Goal: Information Seeking & Learning: Learn about a topic

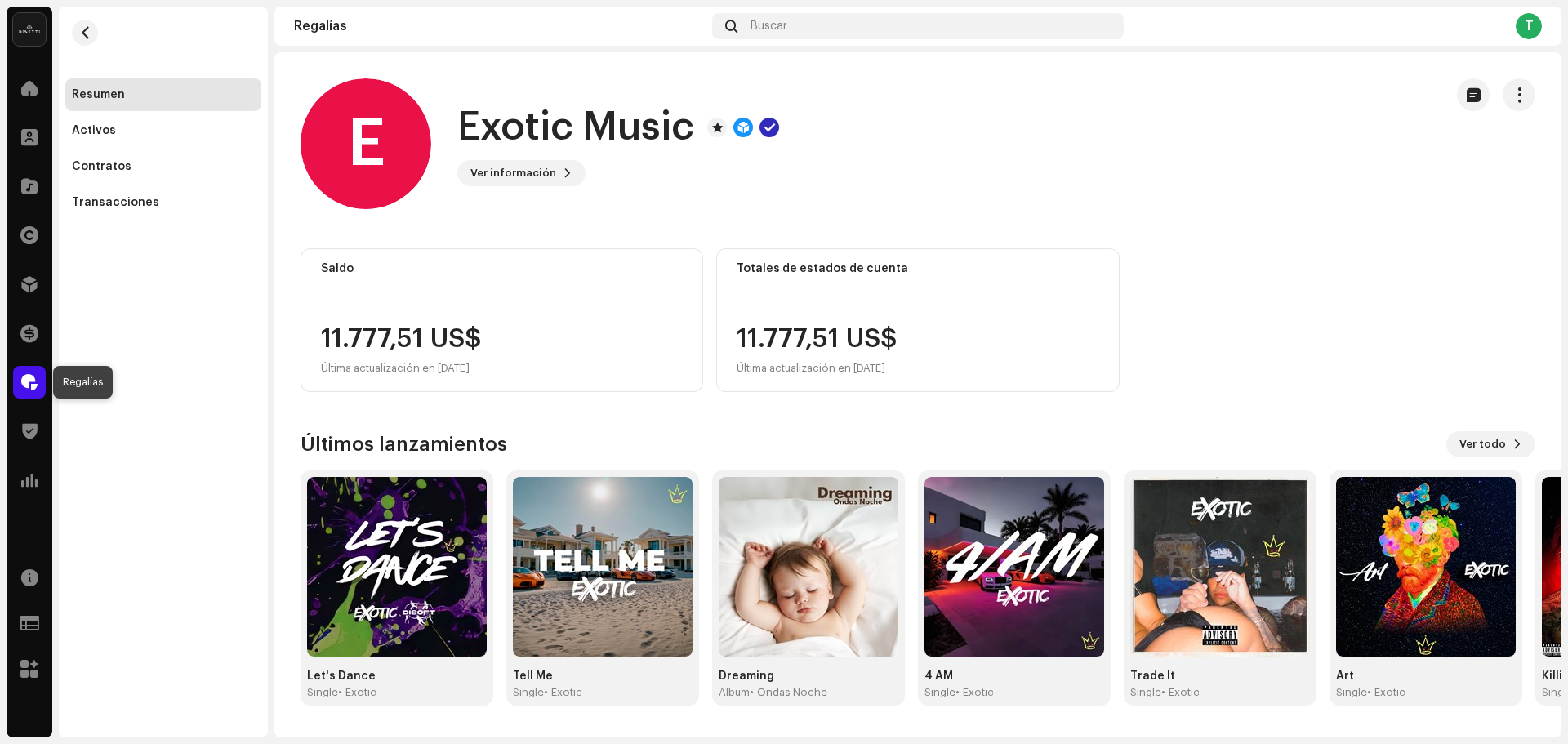
click at [23, 376] on span at bounding box center [29, 382] width 16 height 13
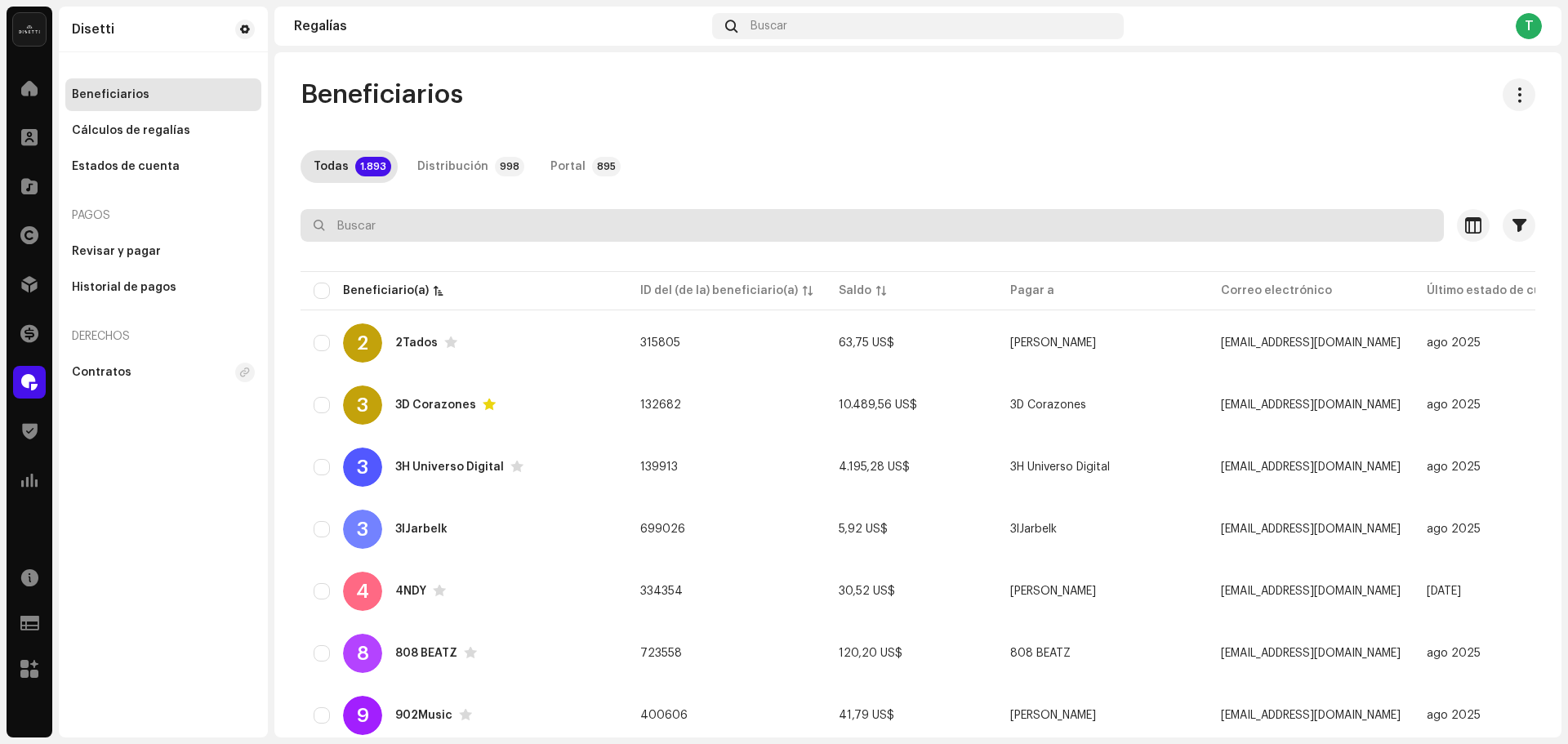
click at [591, 214] on input "text" at bounding box center [873, 226] width 1143 height 33
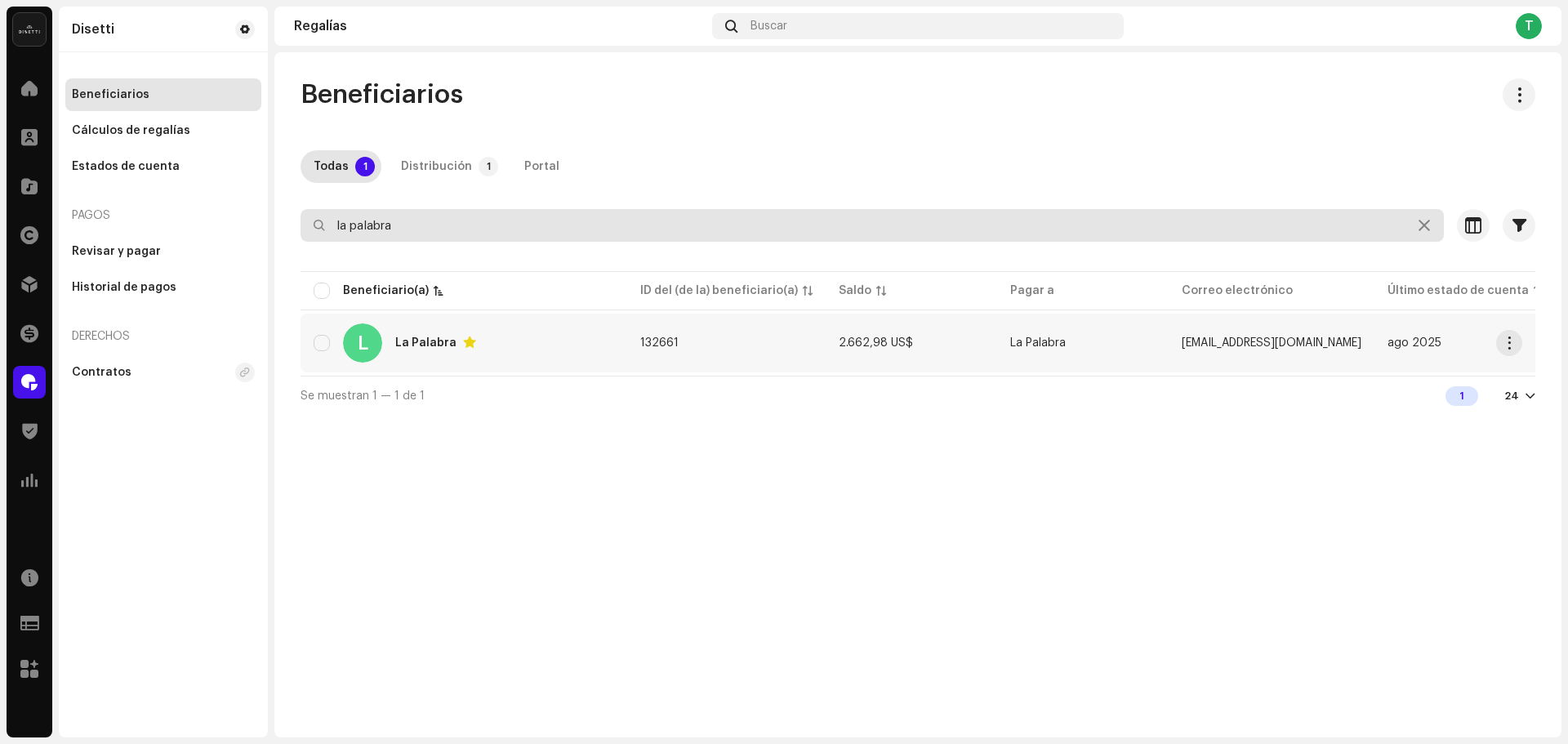
type input "la palabra"
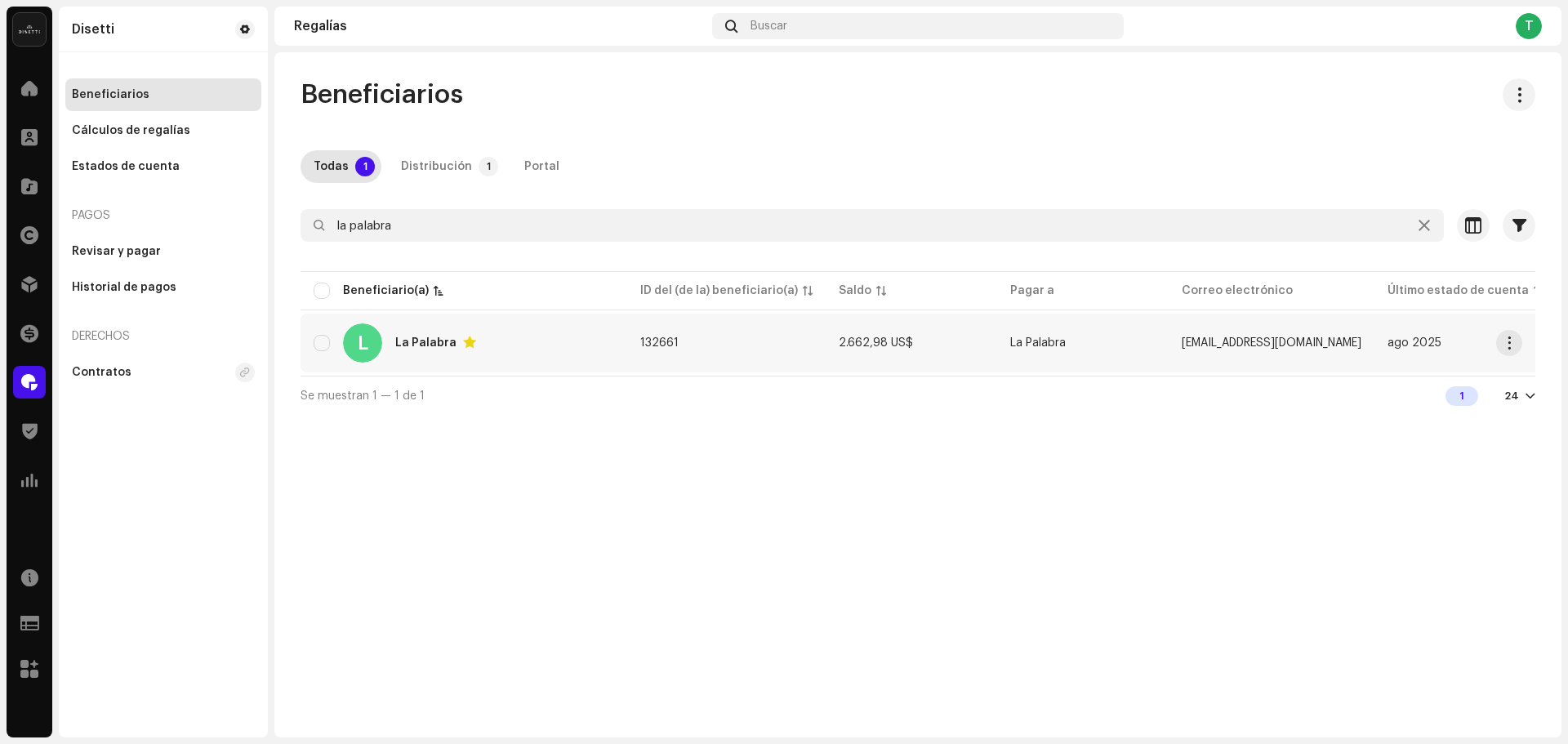
click at [649, 339] on span "132661" at bounding box center [659, 343] width 38 height 11
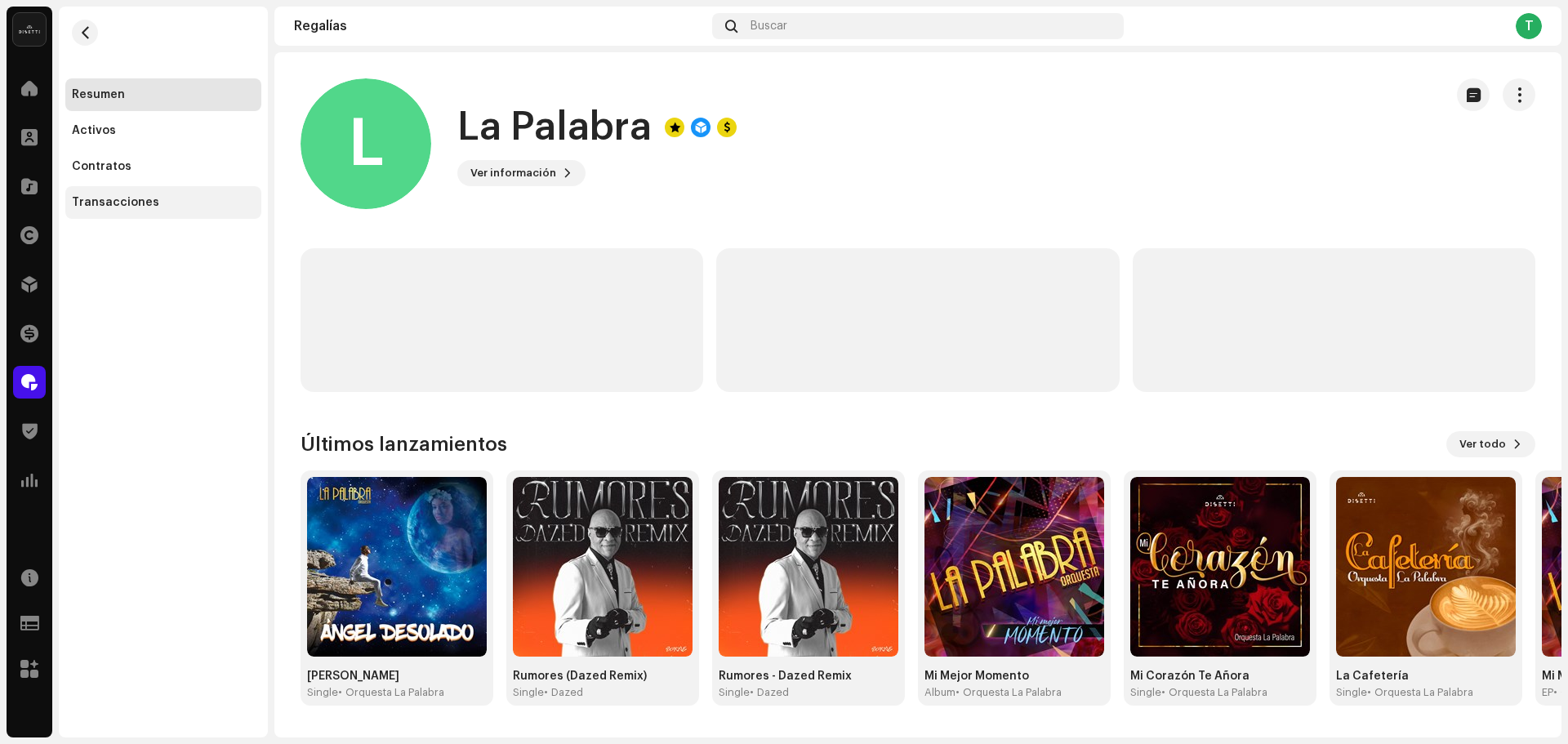
click at [150, 198] on div "Transacciones" at bounding box center [115, 202] width 87 height 13
click at [145, 160] on div "Contratos" at bounding box center [163, 166] width 183 height 13
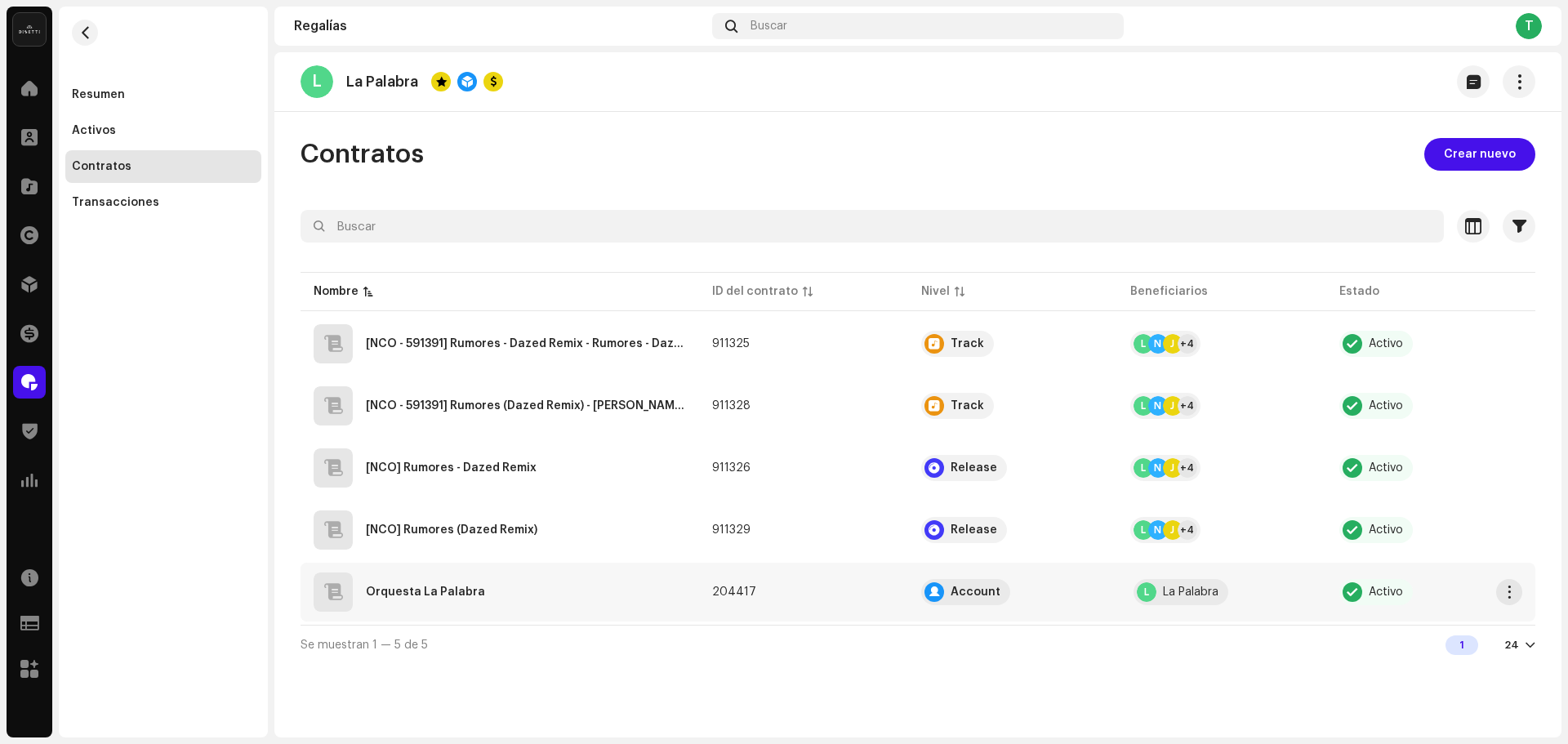
click at [541, 592] on div "Orquesta La Palabra" at bounding box center [500, 592] width 373 height 39
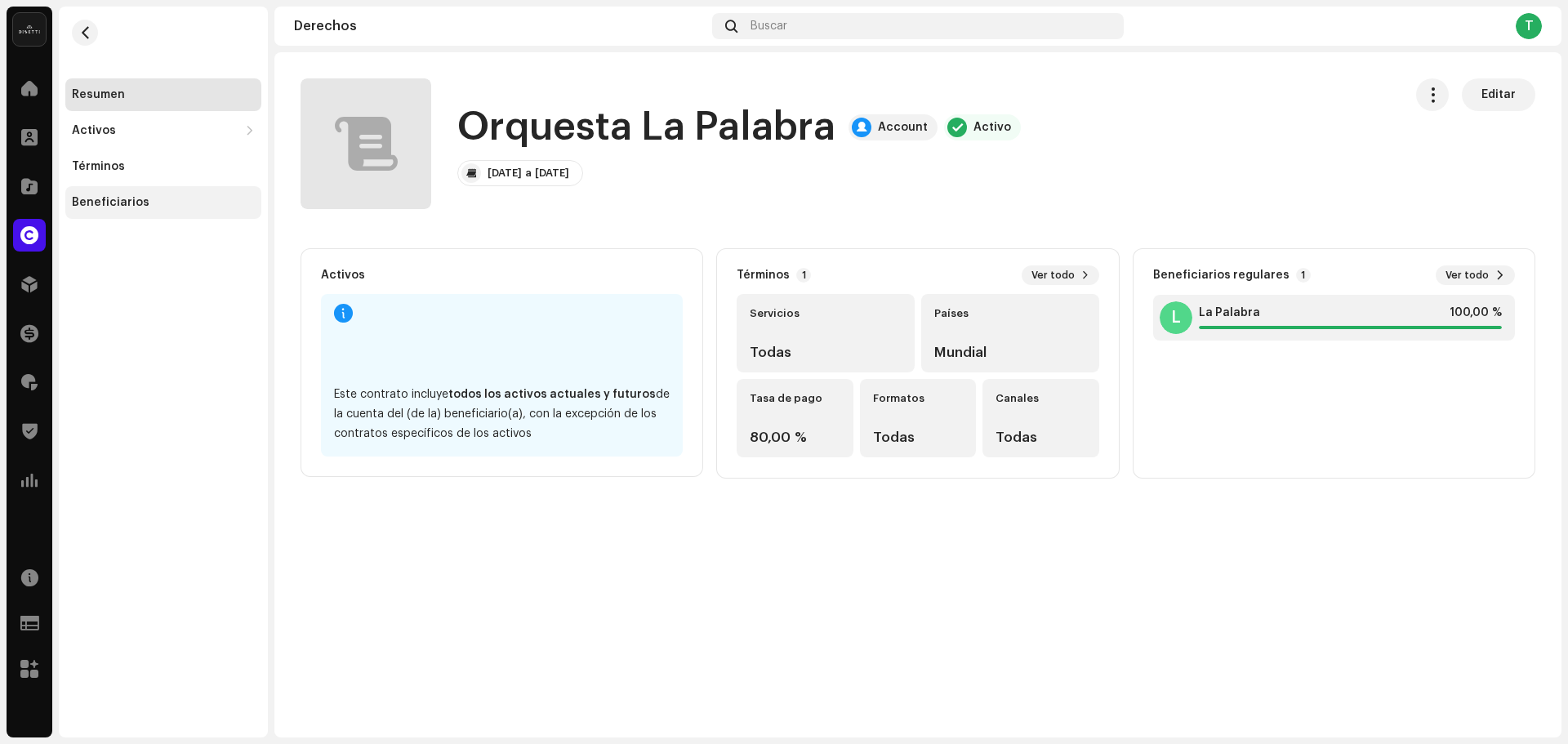
click at [154, 204] on div "Beneficiarios" at bounding box center [163, 202] width 183 height 13
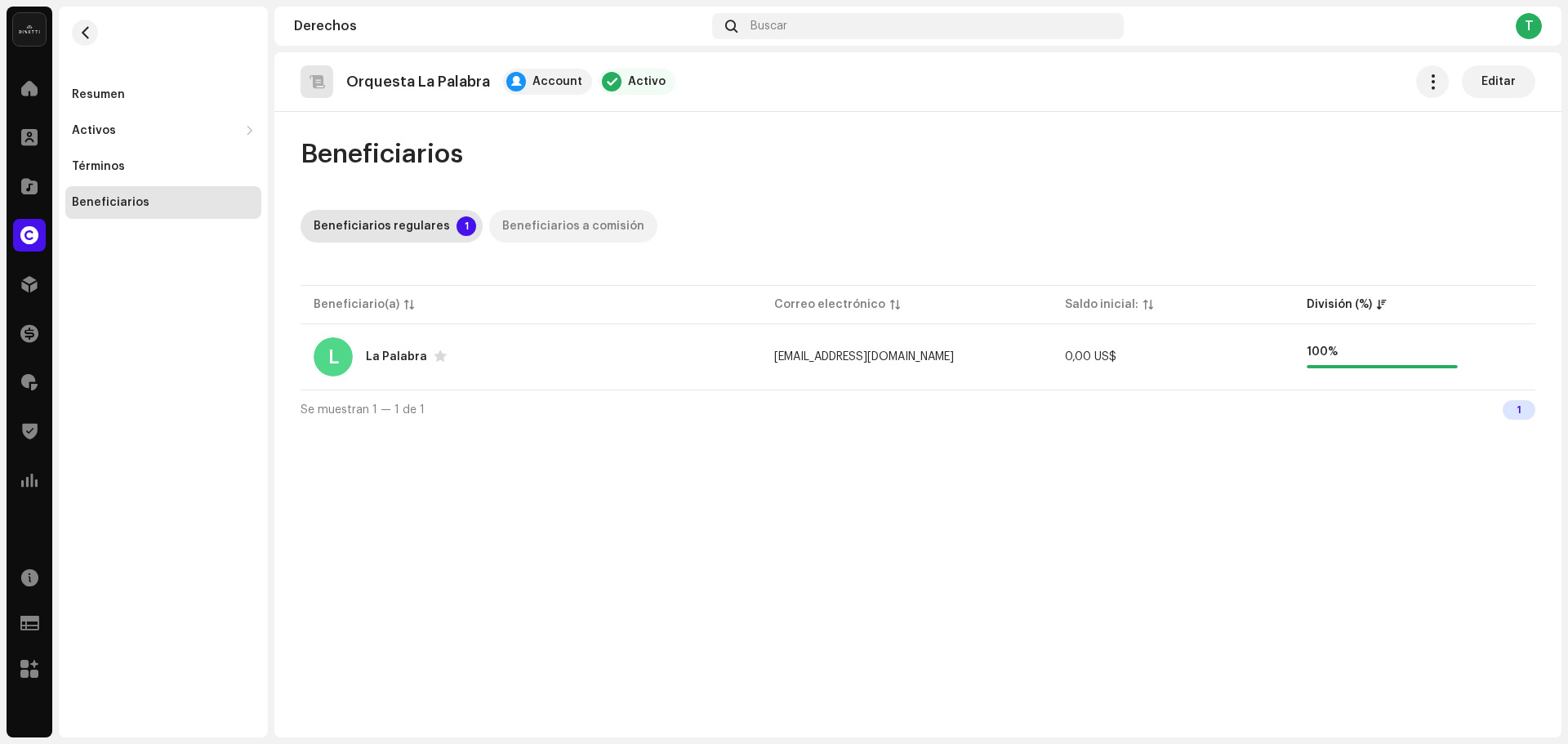
click at [534, 235] on div "Beneficiarios a comisión" at bounding box center [573, 227] width 142 height 33
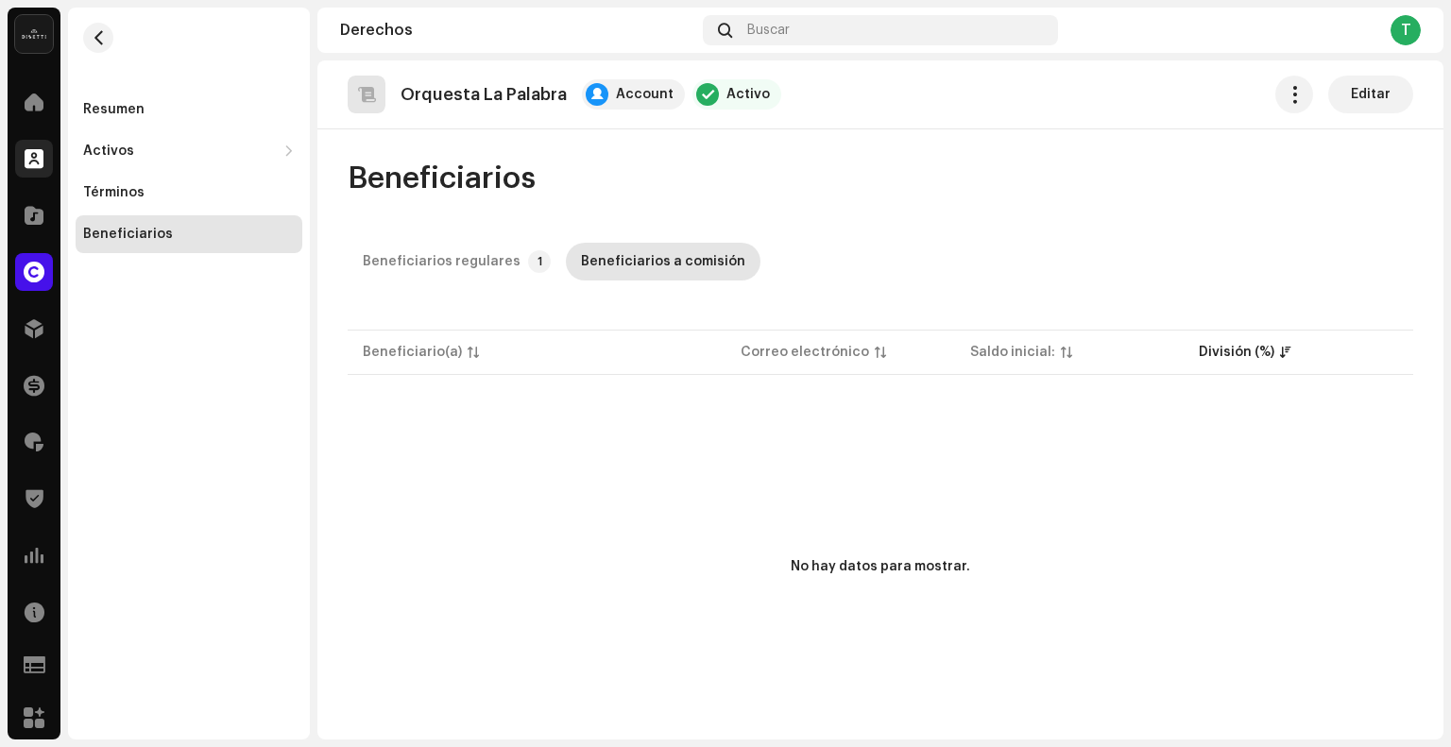
click at [29, 151] on span at bounding box center [34, 158] width 19 height 15
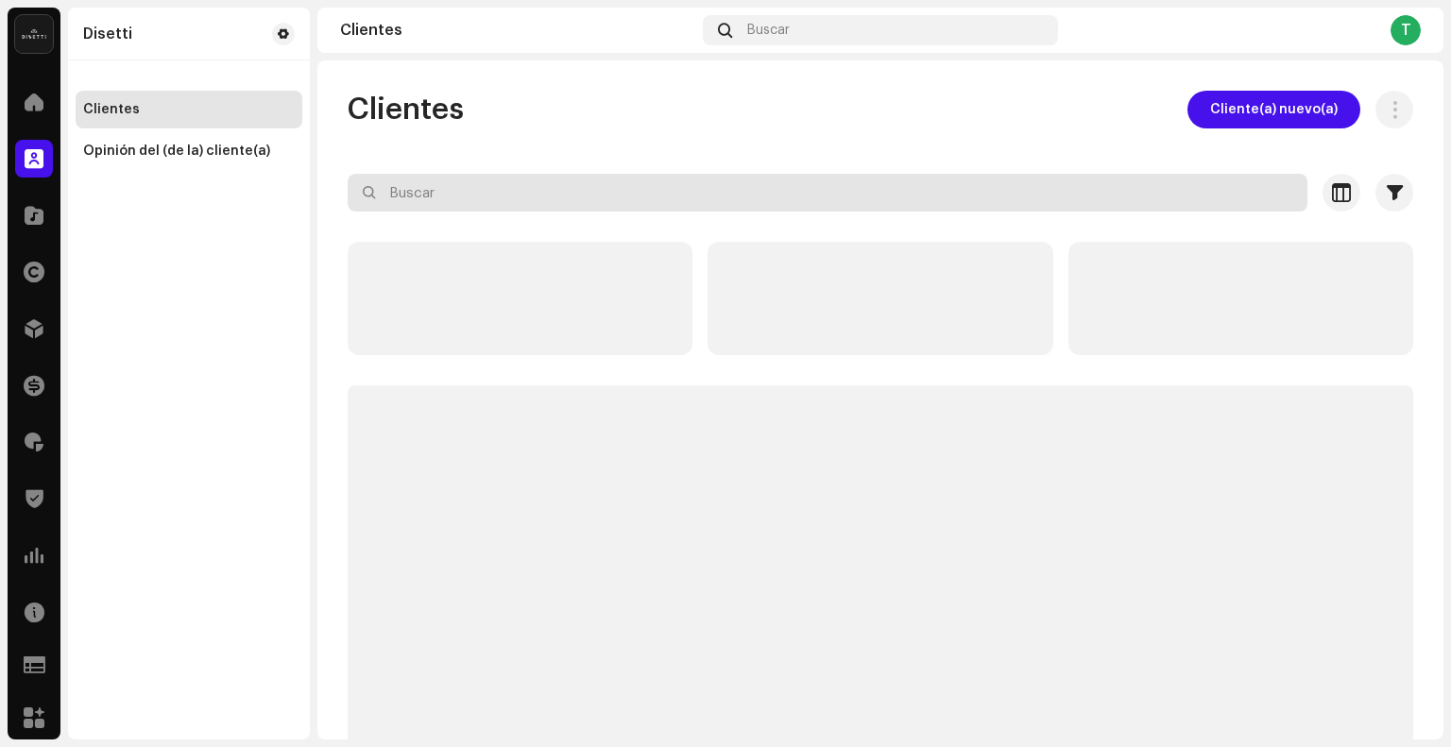
click at [467, 207] on input "text" at bounding box center [828, 193] width 960 height 38
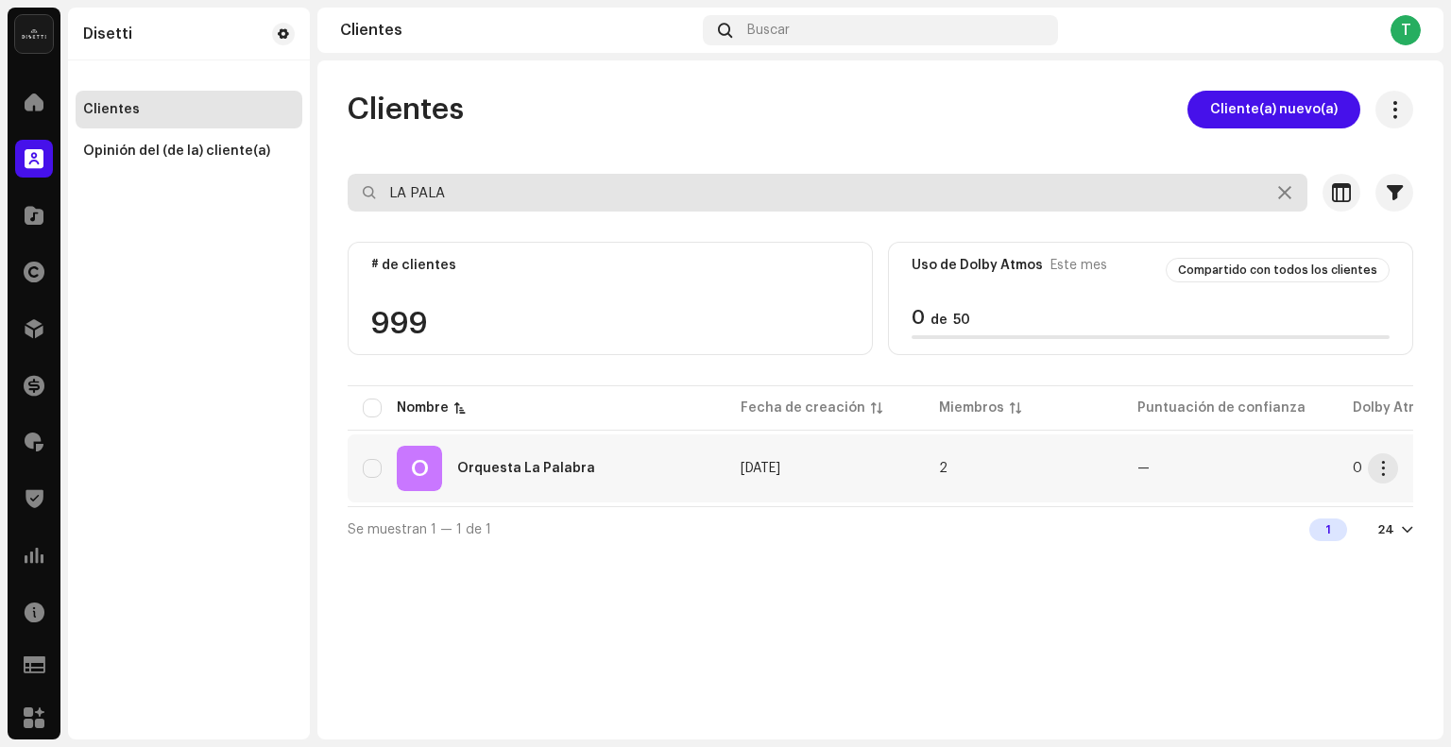
type input "LA PALA"
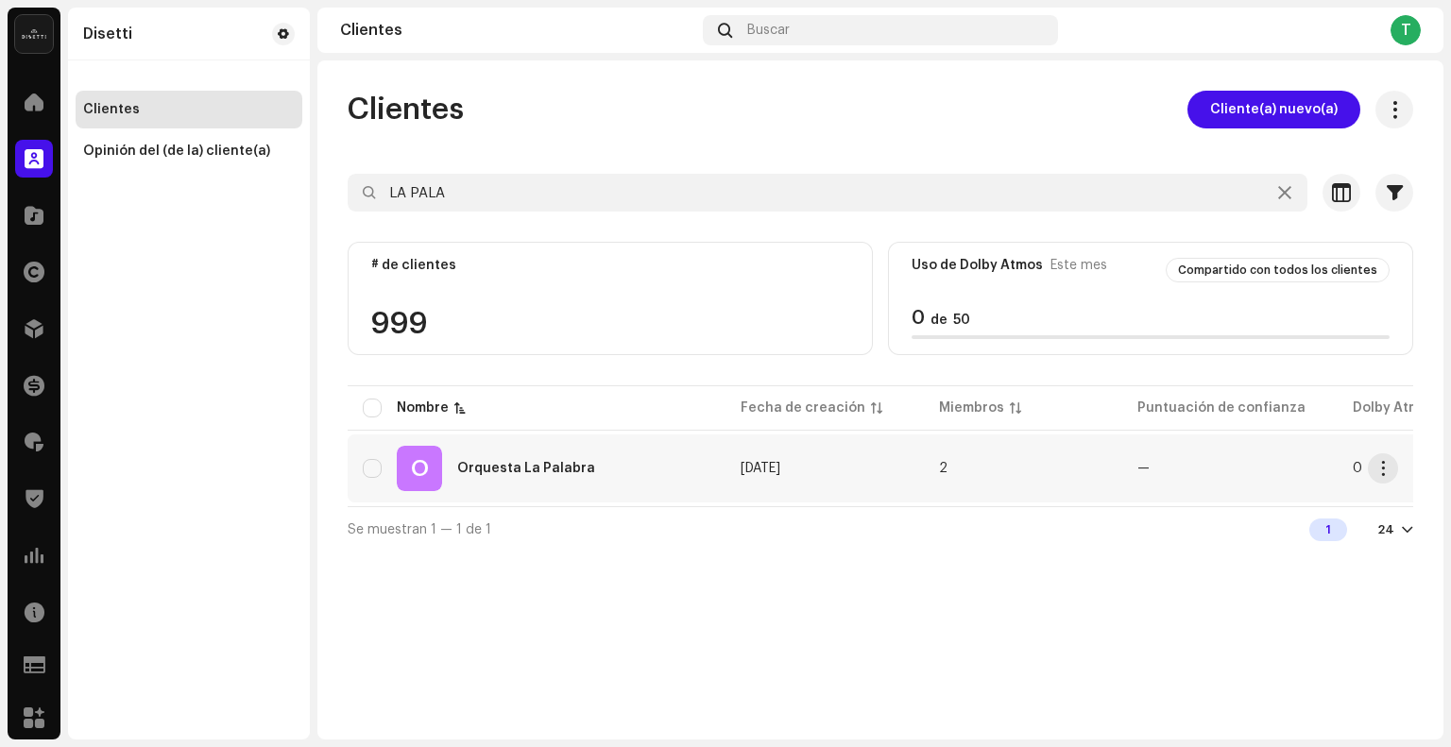
click at [701, 500] on td "O Orquesta La Palabra" at bounding box center [537, 468] width 378 height 68
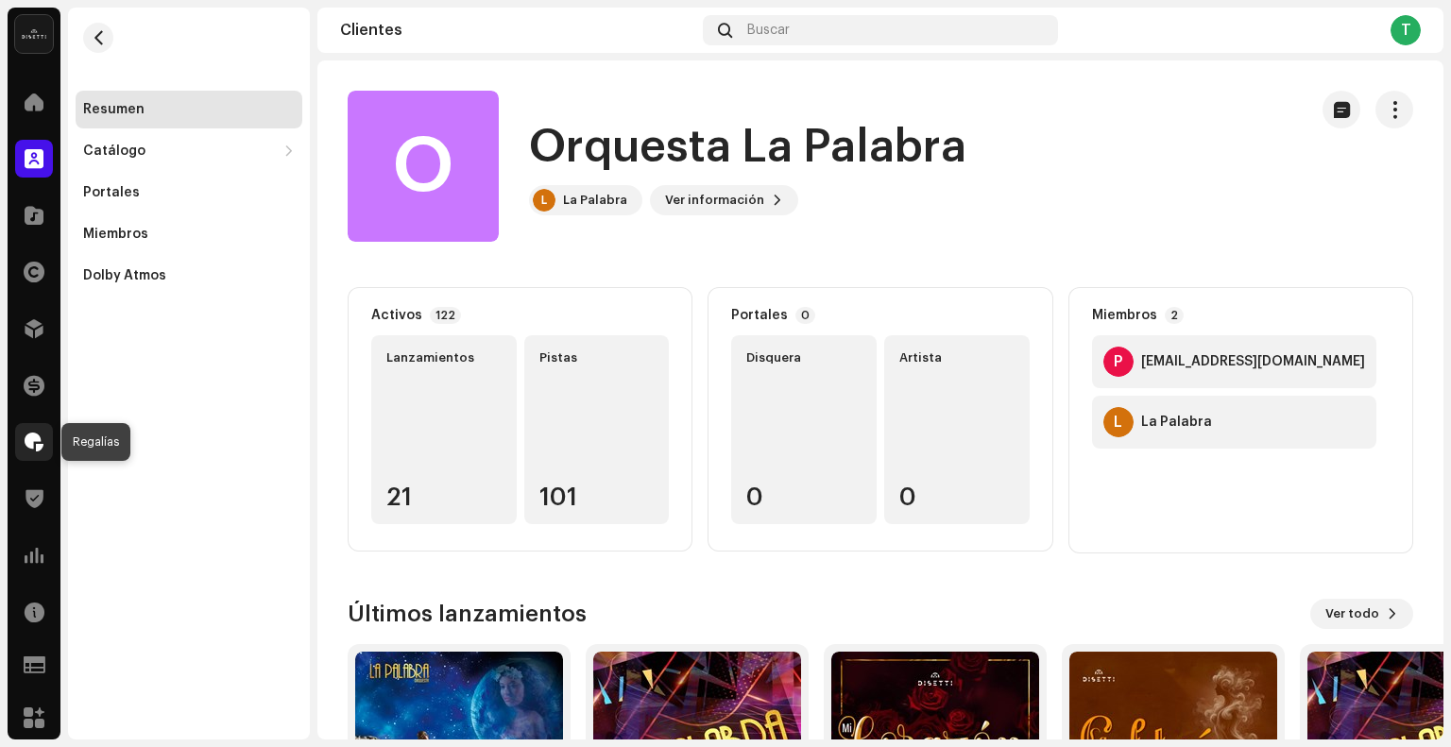
click at [27, 434] on span at bounding box center [34, 441] width 19 height 15
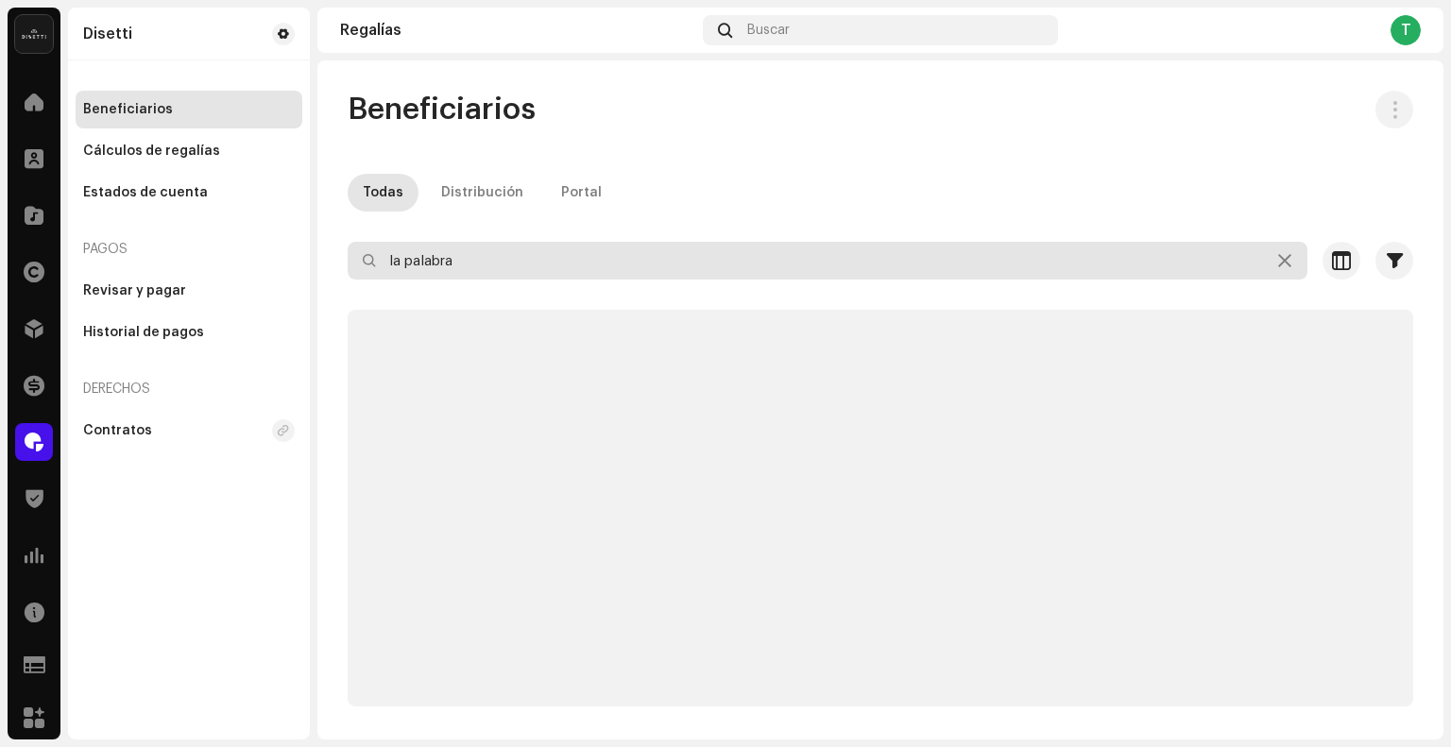
click at [563, 261] on input "la palabra" at bounding box center [828, 261] width 960 height 38
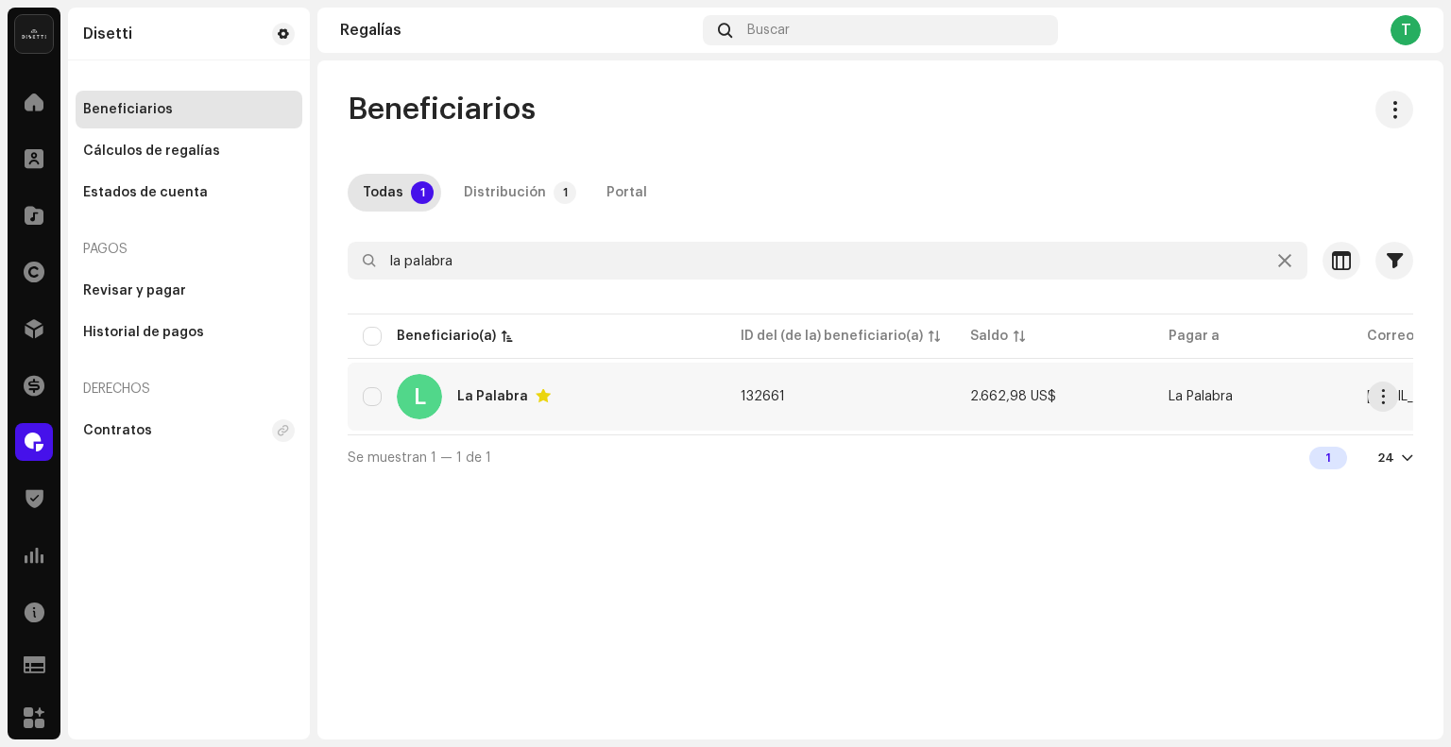
click at [618, 364] on td "L La Palabra" at bounding box center [537, 397] width 378 height 68
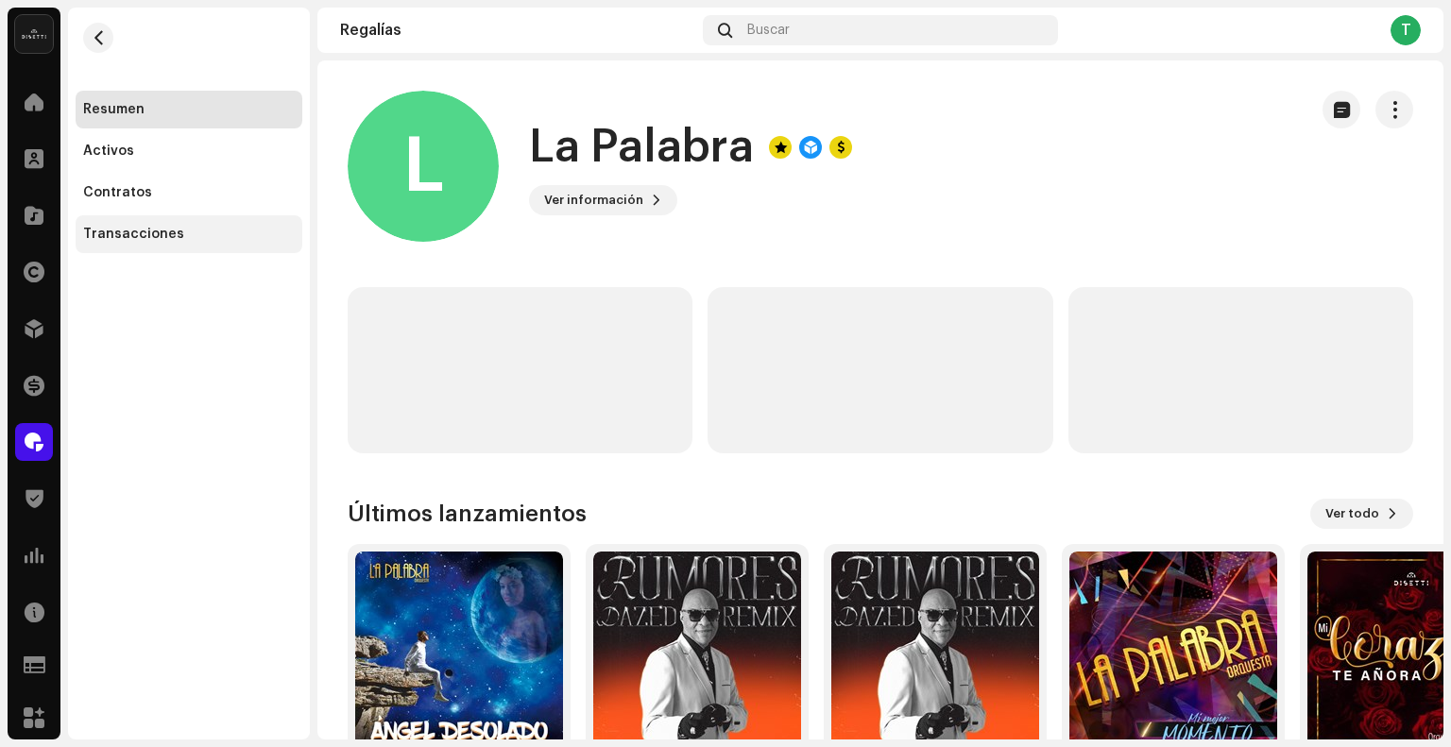
click at [149, 251] on div "Transacciones" at bounding box center [189, 234] width 227 height 38
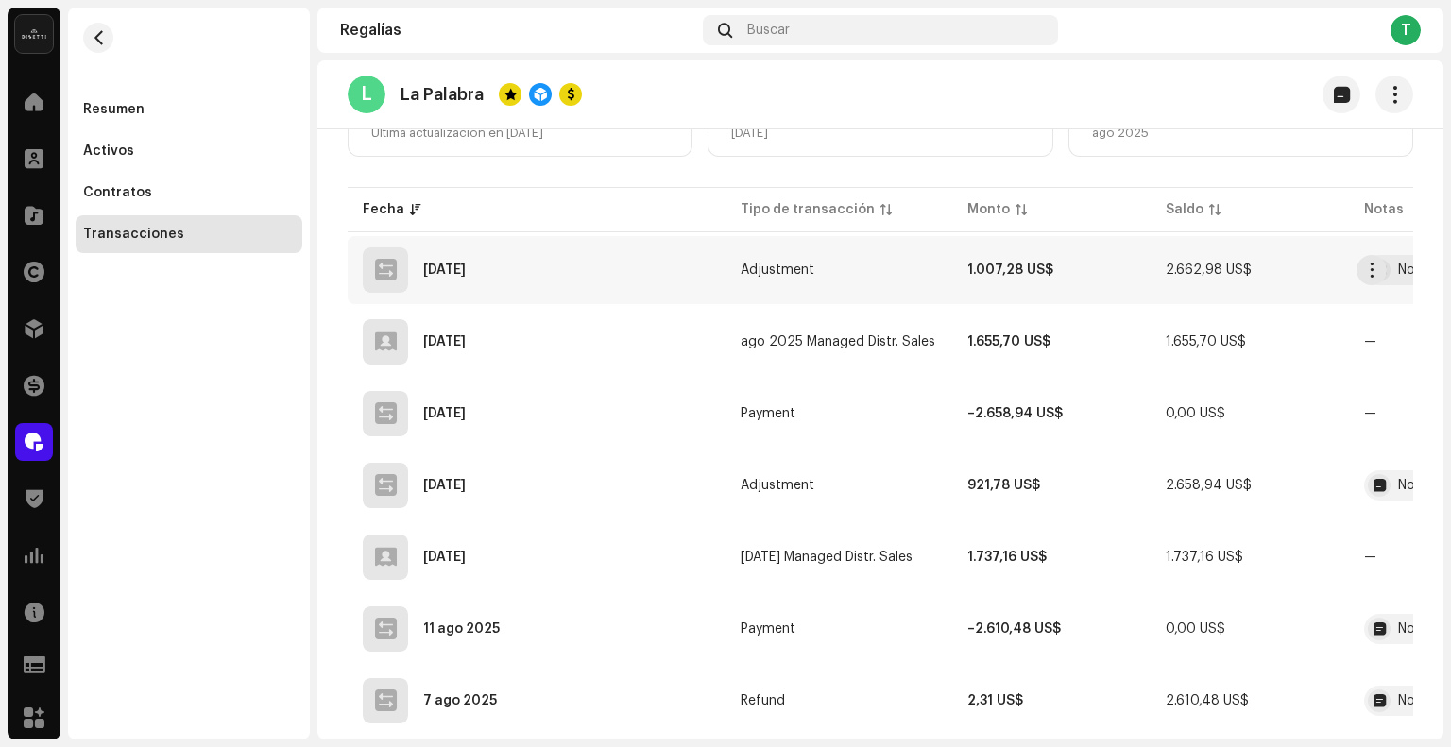
scroll to position [283, 0]
click at [745, 335] on span "ago 2025 Managed Distr. Sales" at bounding box center [837, 340] width 195 height 13
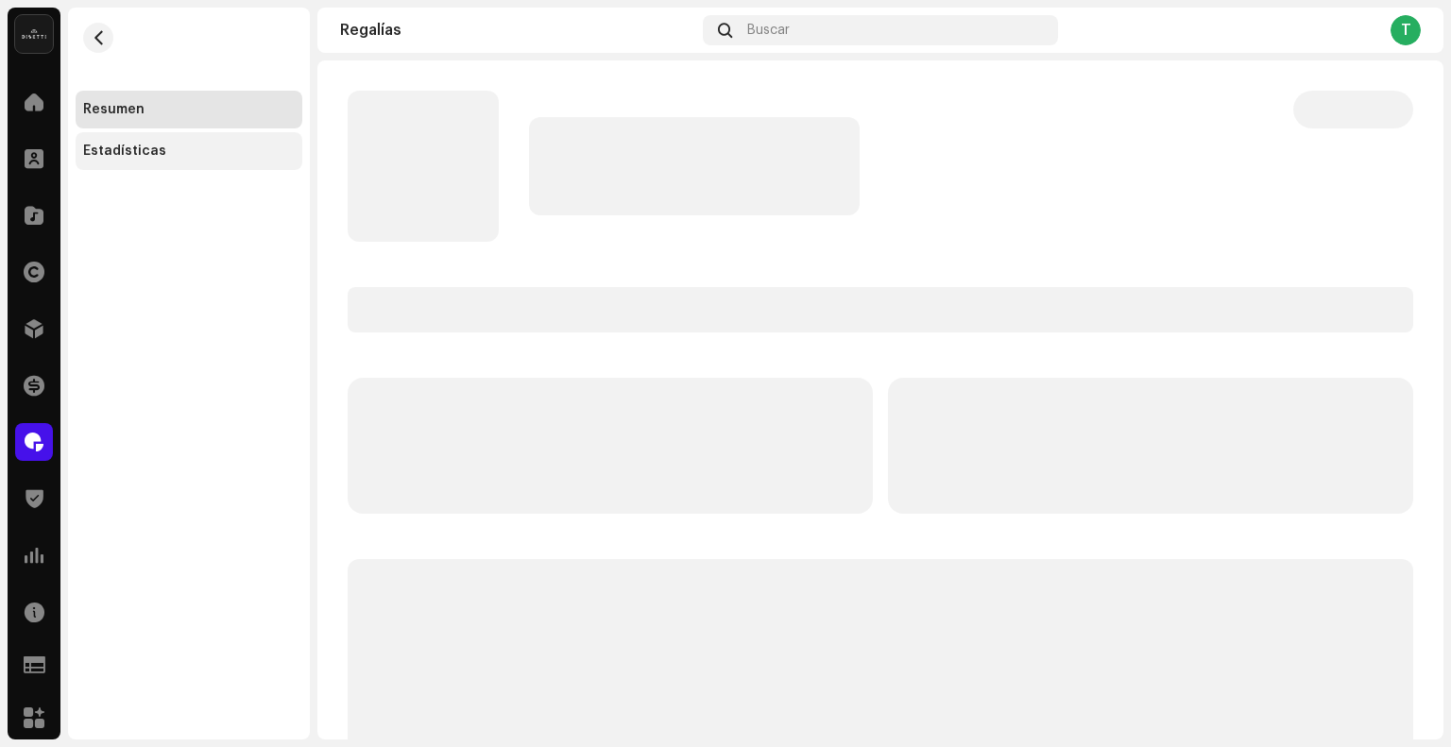
click at [121, 161] on div "Estadísticas" at bounding box center [189, 151] width 227 height 38
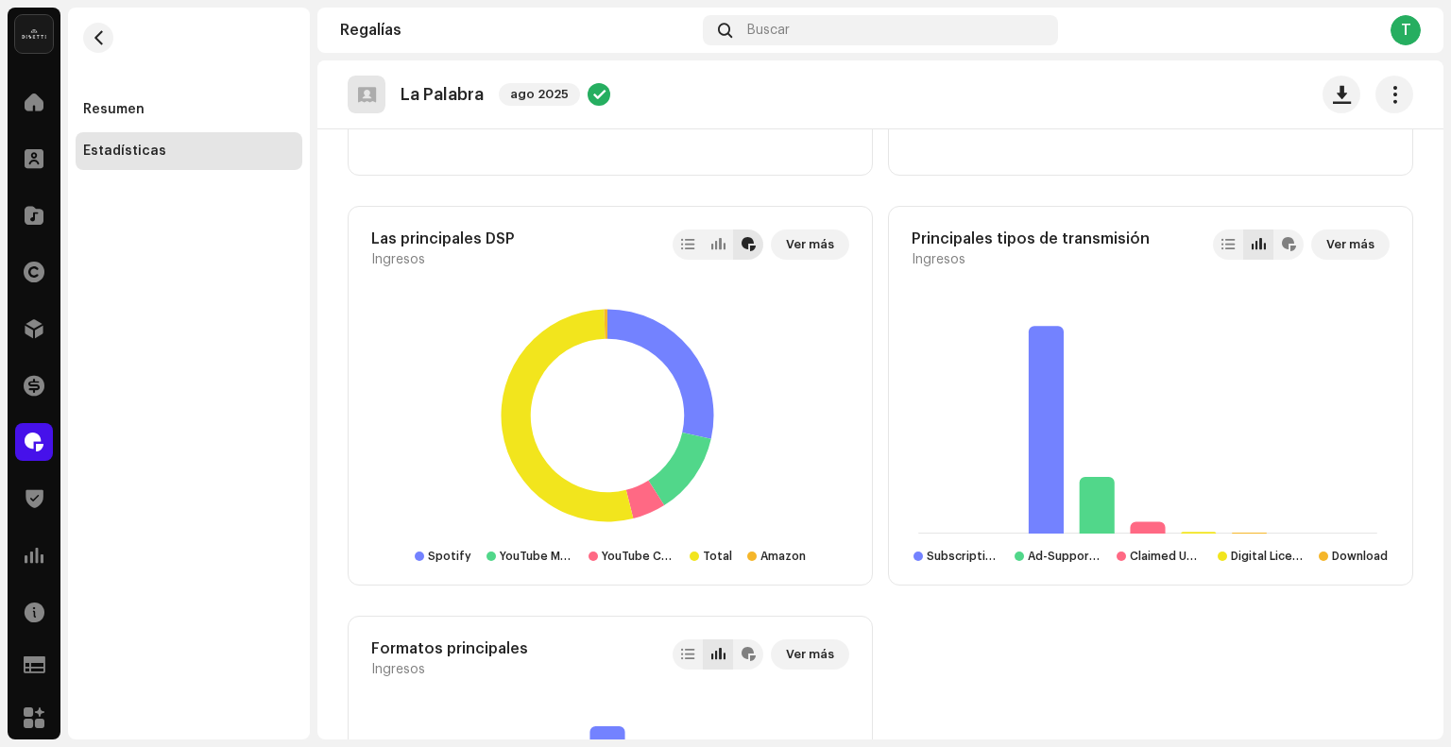
scroll to position [865, 0]
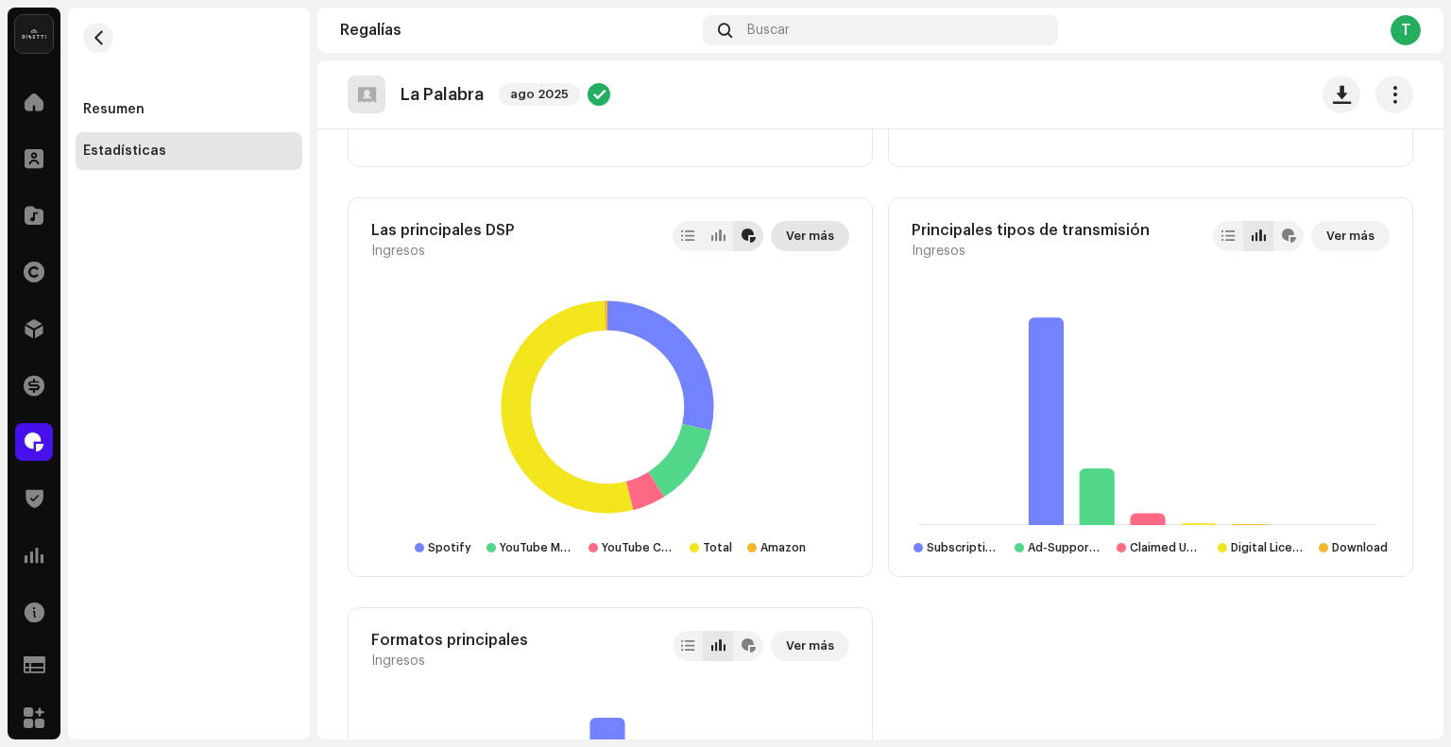
click at [831, 240] on button "Ver más" at bounding box center [810, 236] width 78 height 30
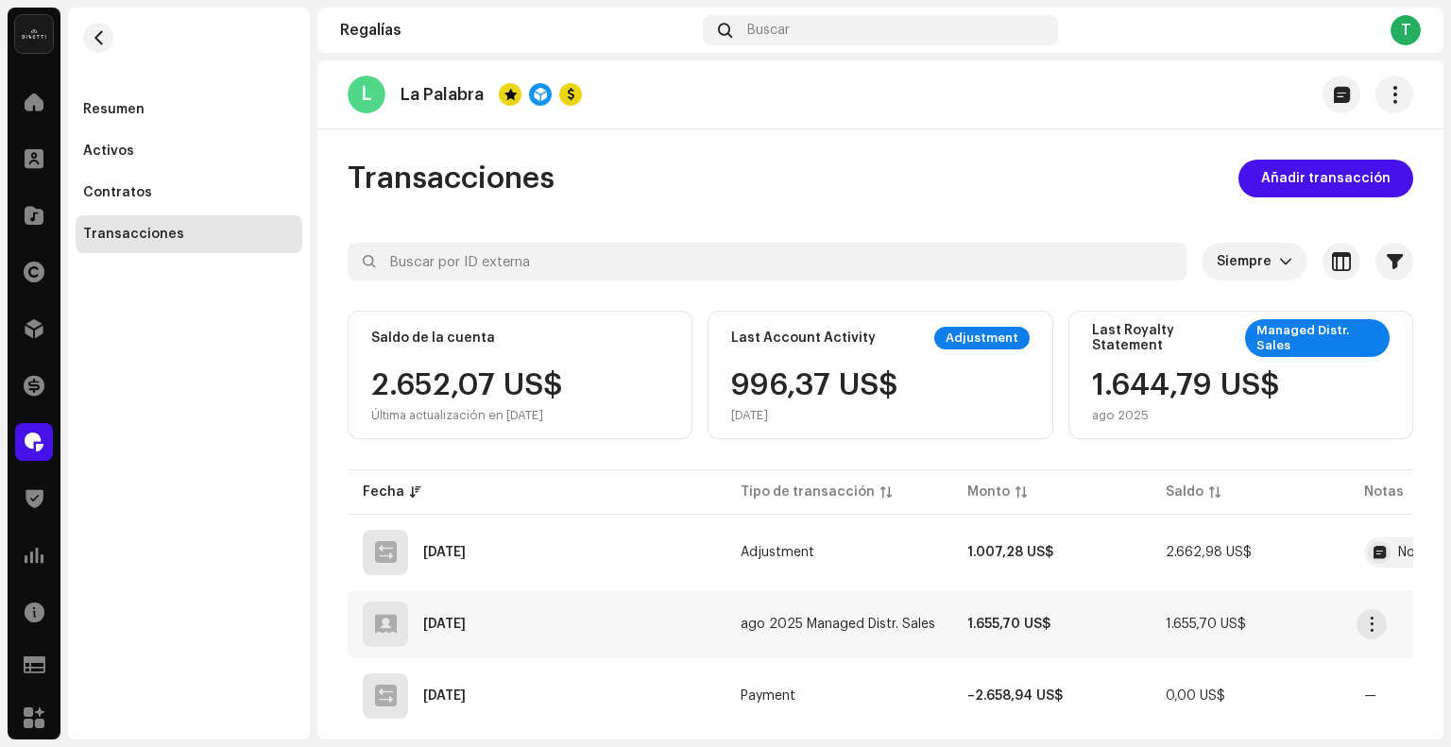
click at [881, 596] on td "ago 2025 Managed Distr. Sales" at bounding box center [838, 624] width 227 height 68
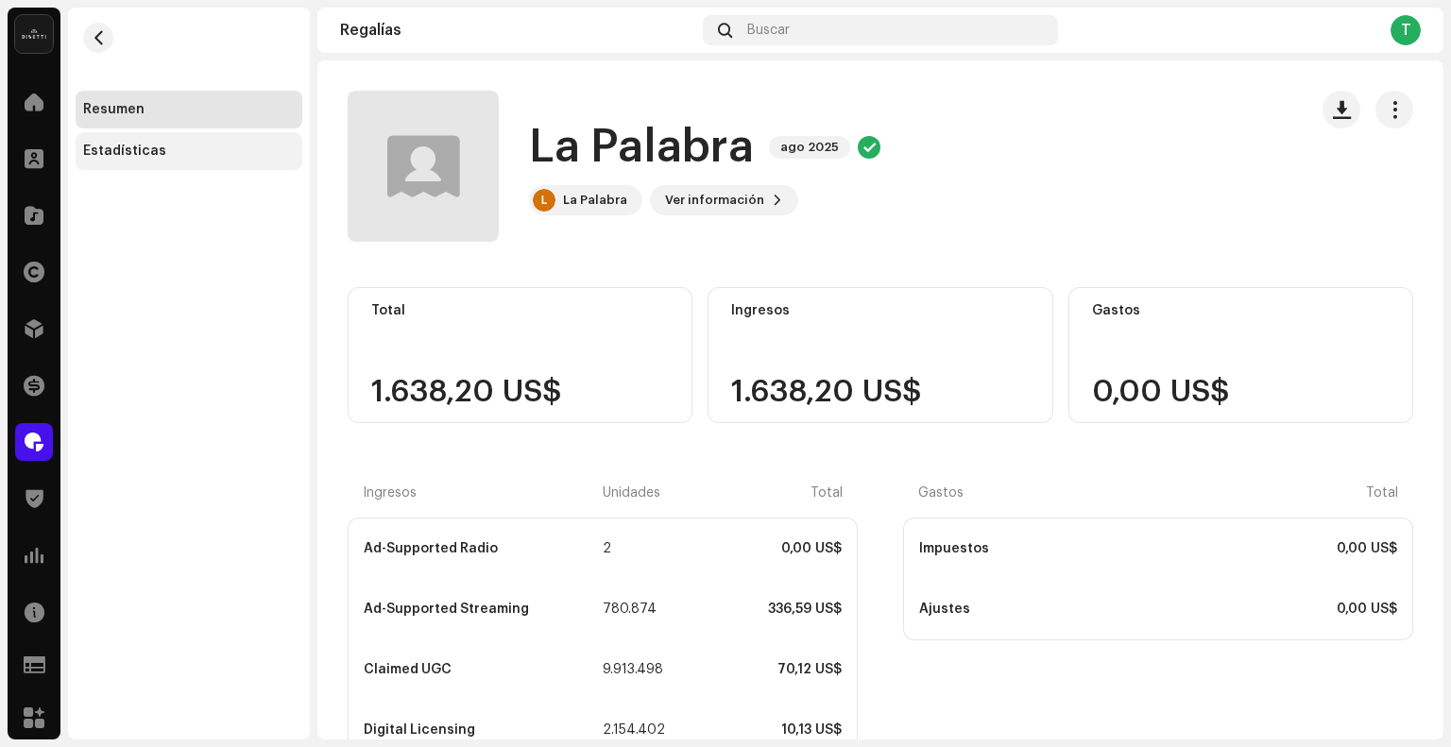
click at [202, 148] on div "Estadísticas" at bounding box center [189, 151] width 212 height 15
